Goal: Information Seeking & Learning: Learn about a topic

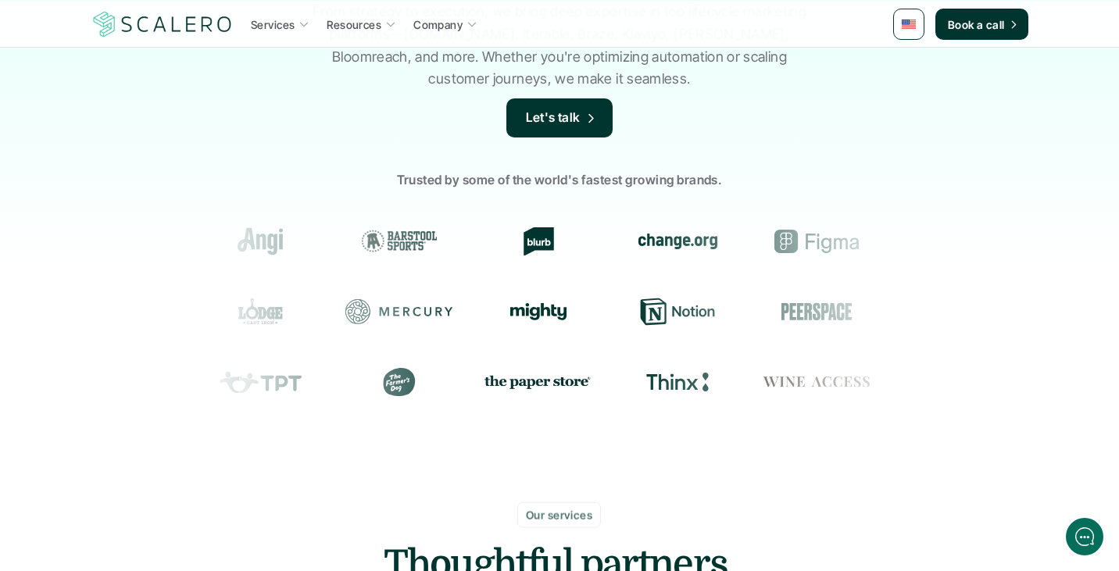
scroll to position [227, 0]
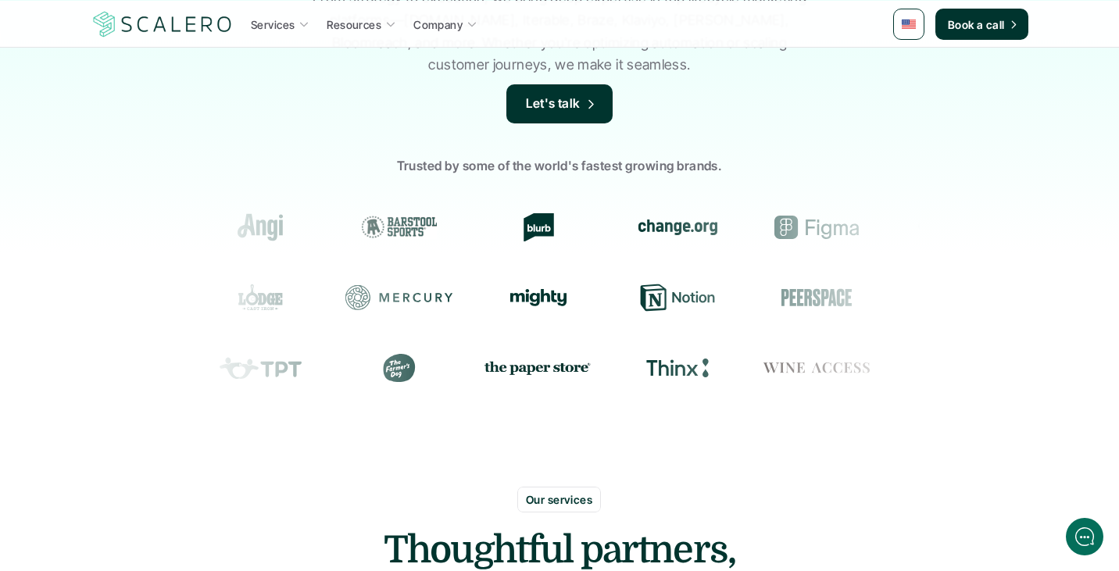
drag, startPoint x: 803, startPoint y: 371, endPoint x: 661, endPoint y: 371, distance: 141.5
click at [292, 32] on p "Services" at bounding box center [273, 24] width 44 height 16
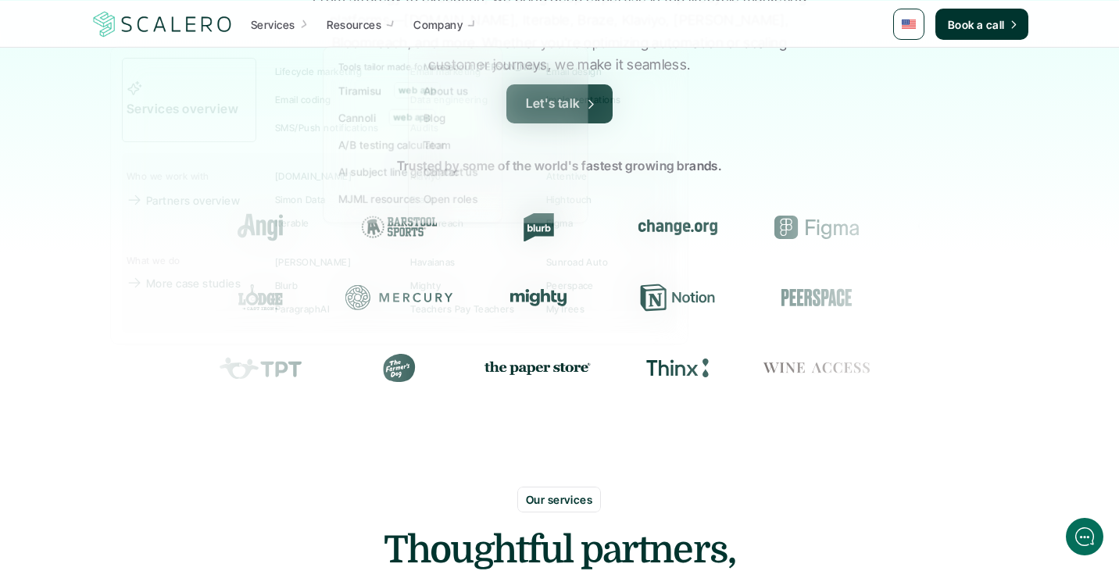
click at [460, 29] on p "Company" at bounding box center [438, 24] width 49 height 16
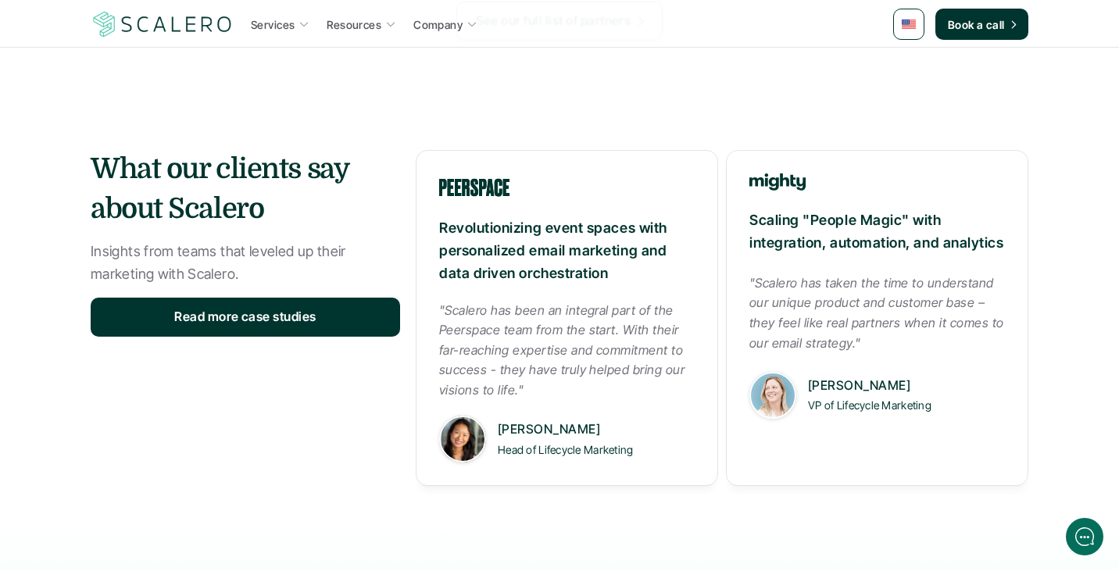
scroll to position [1901, 0]
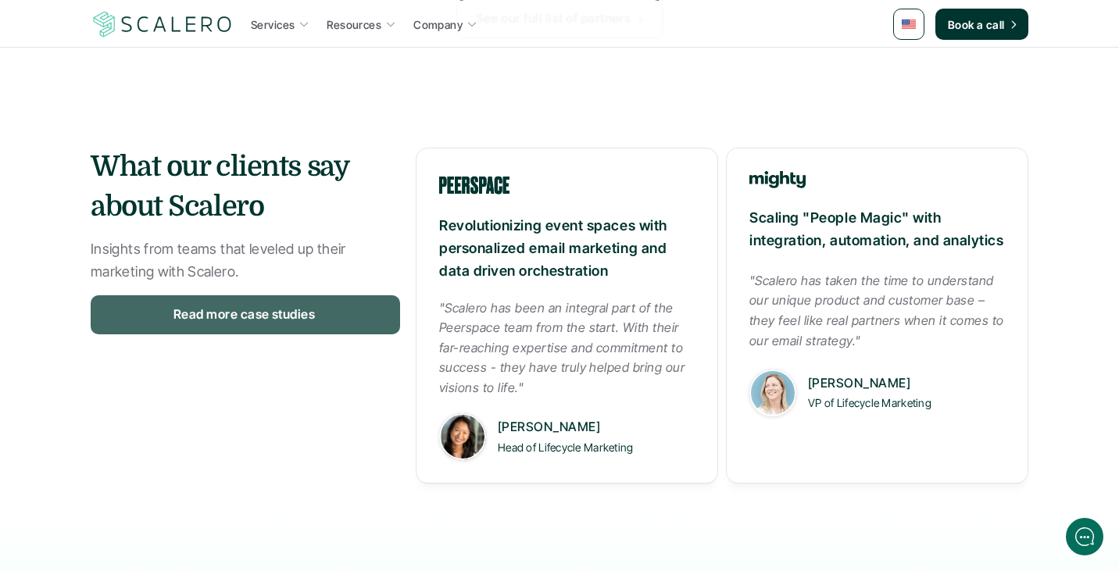
click at [297, 314] on p "Read more case studies" at bounding box center [245, 315] width 142 height 20
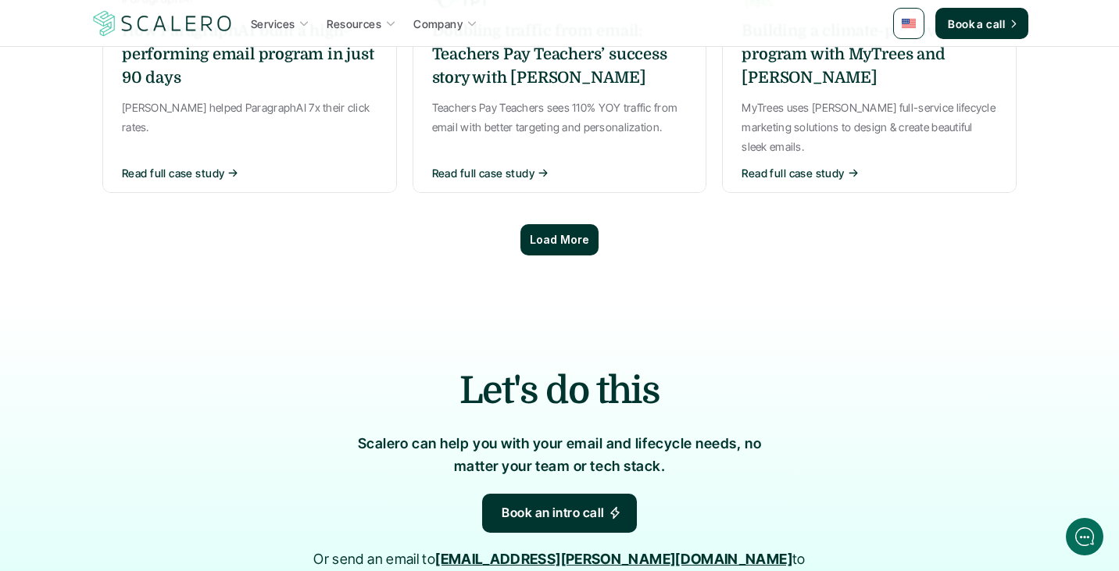
scroll to position [1231, 0]
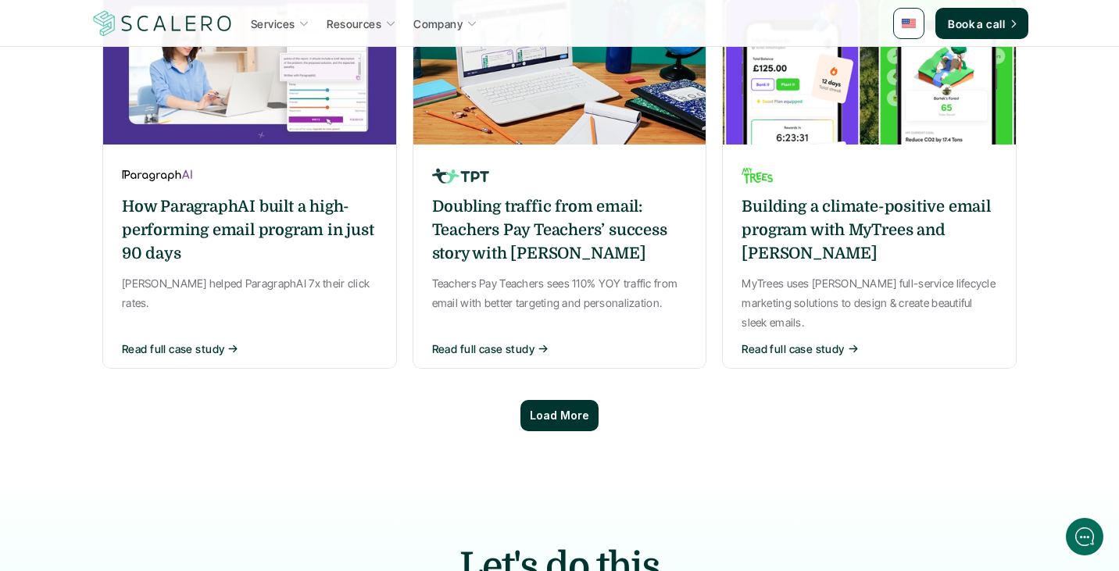
click at [565, 410] on p "Load More" at bounding box center [559, 416] width 59 height 13
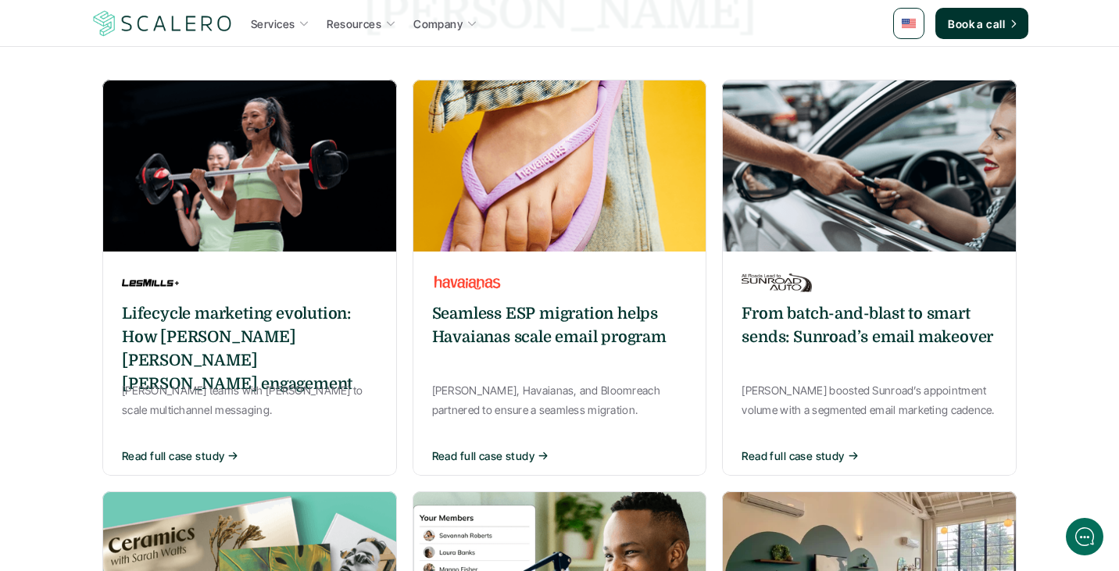
scroll to position [267, 0]
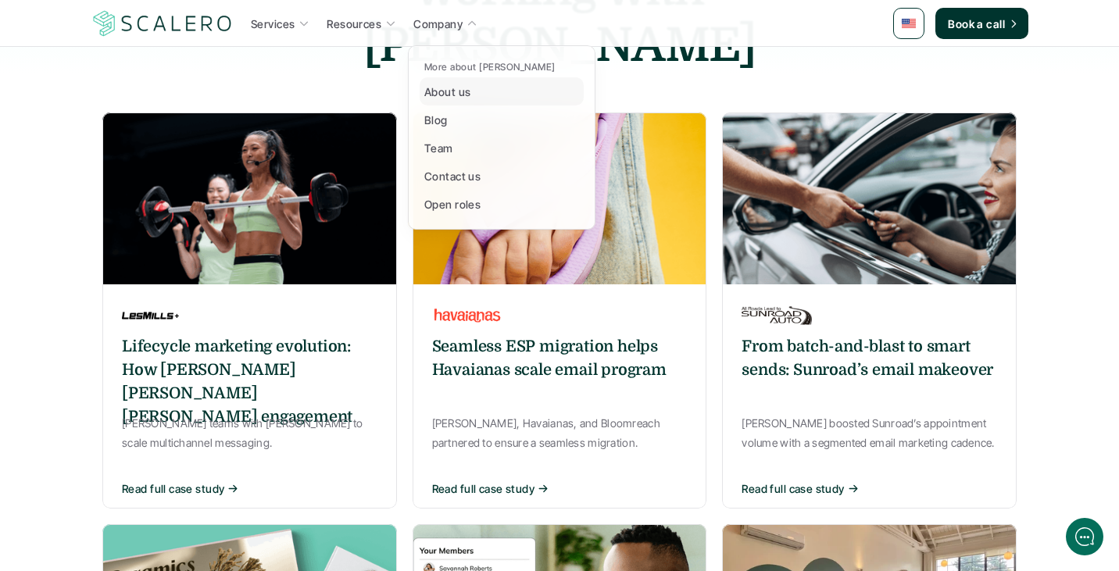
click at [443, 84] on p "About us" at bounding box center [447, 92] width 46 height 16
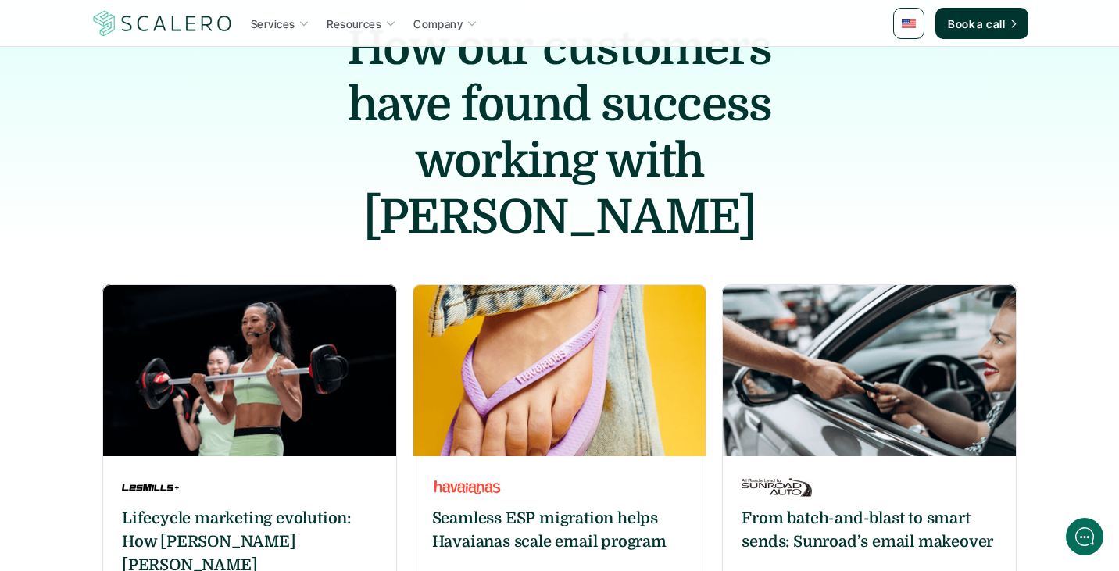
scroll to position [133, 0]
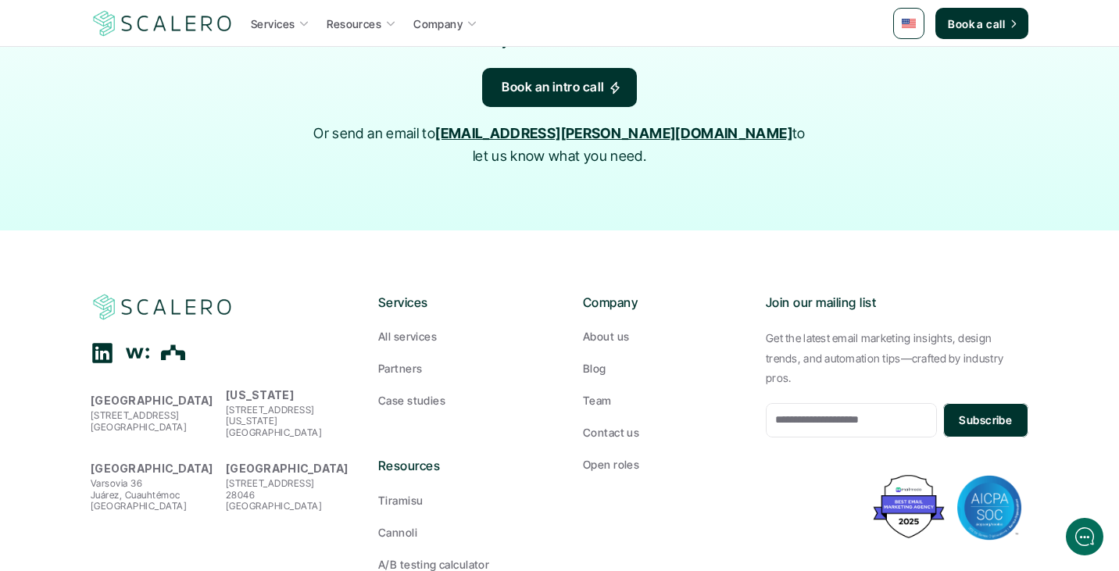
scroll to position [1885, 0]
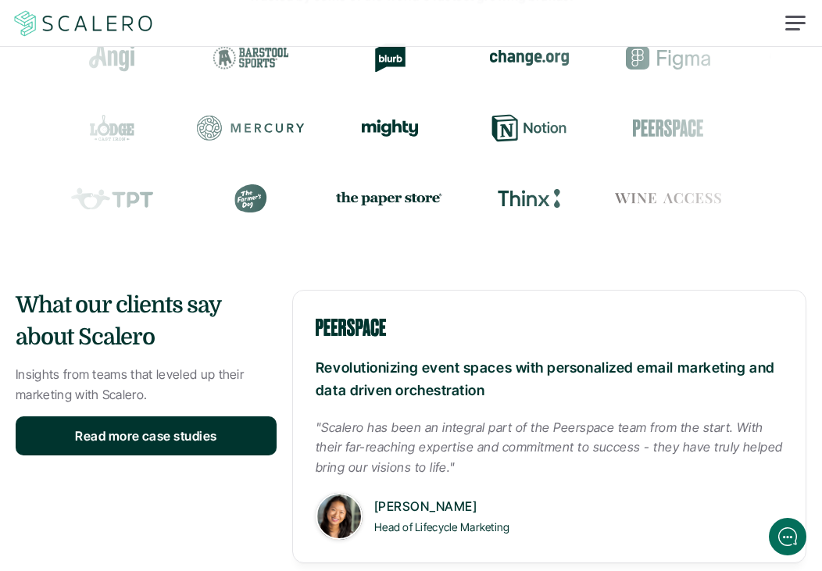
scroll to position [1861, 0]
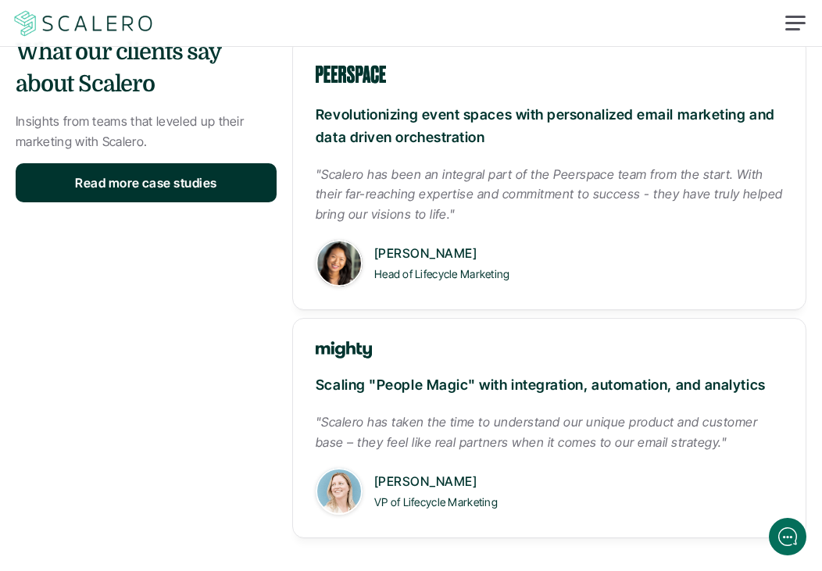
click at [781, 23] on div at bounding box center [796, 24] width 38 height 38
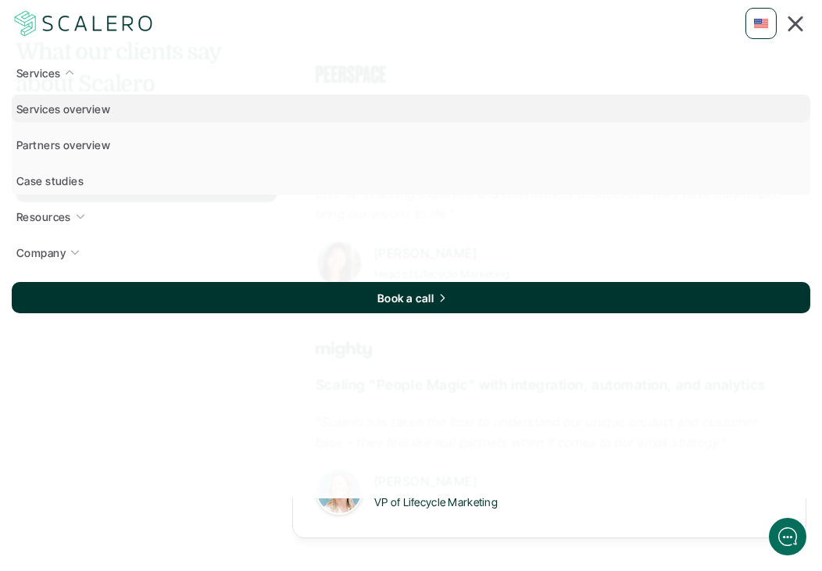
click at [59, 112] on p "Services overview" at bounding box center [63, 109] width 94 height 16
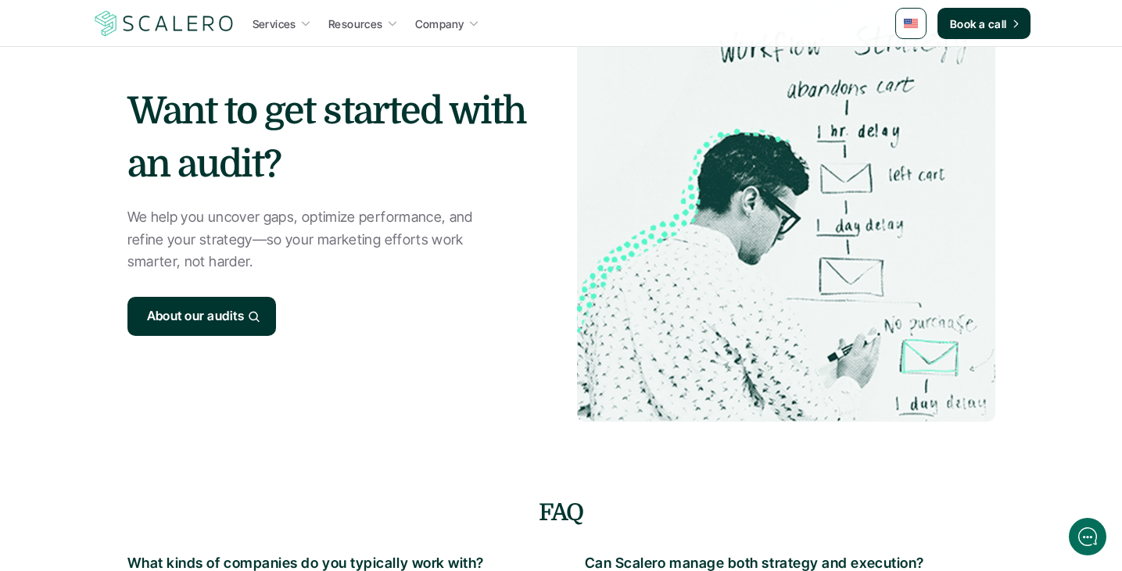
scroll to position [1857, 0]
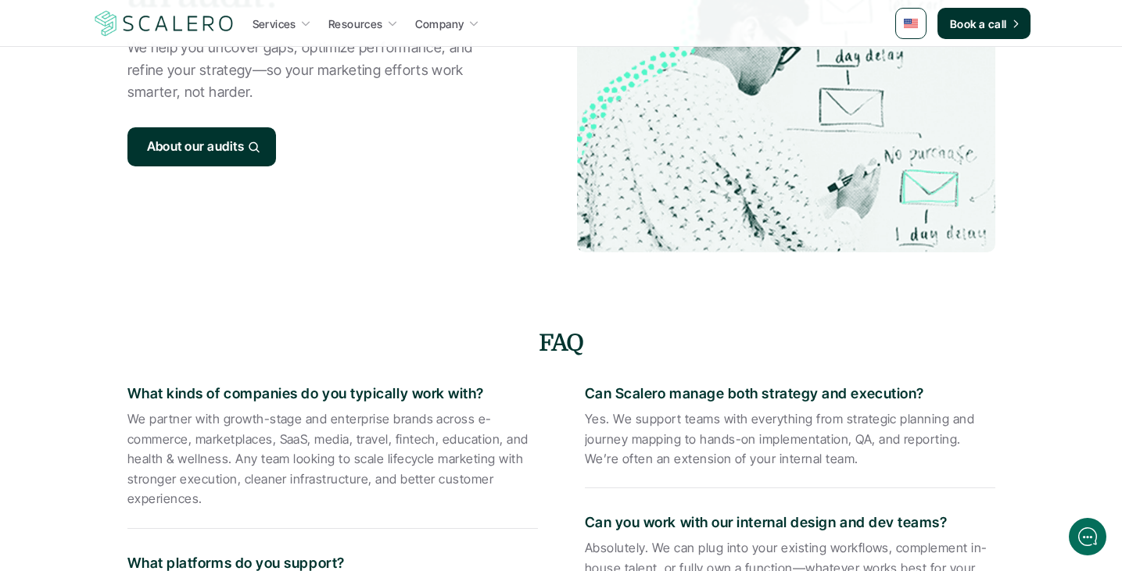
click at [171, 414] on p "We partner with growth-stage and enterprise brands across e-commerce, marketpla…" at bounding box center [332, 460] width 410 height 100
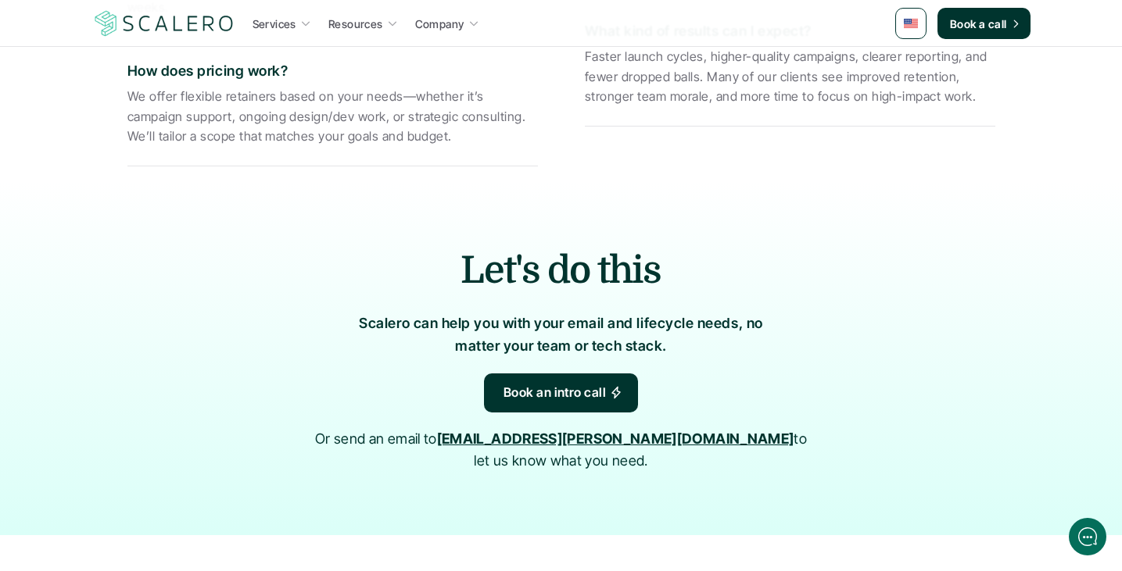
scroll to position [2742, 0]
